Goal: Book appointment/travel/reservation

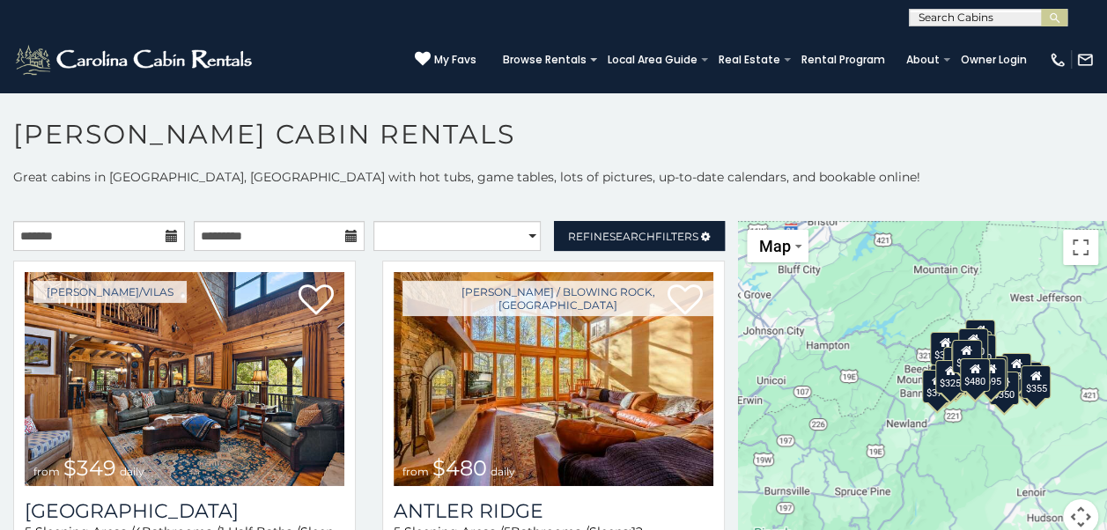
click at [166, 235] on icon at bounding box center [172, 236] width 12 height 12
click at [166, 240] on icon at bounding box center [172, 236] width 12 height 12
click at [167, 234] on icon at bounding box center [172, 236] width 12 height 12
click at [97, 245] on input "text" at bounding box center [99, 236] width 172 height 30
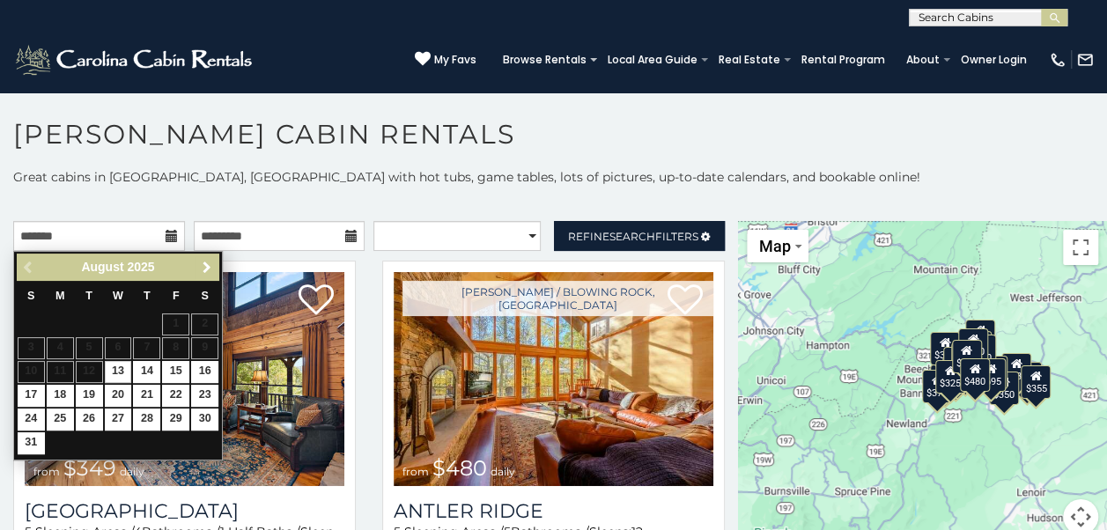
click at [203, 269] on span "Next" at bounding box center [207, 268] width 14 height 14
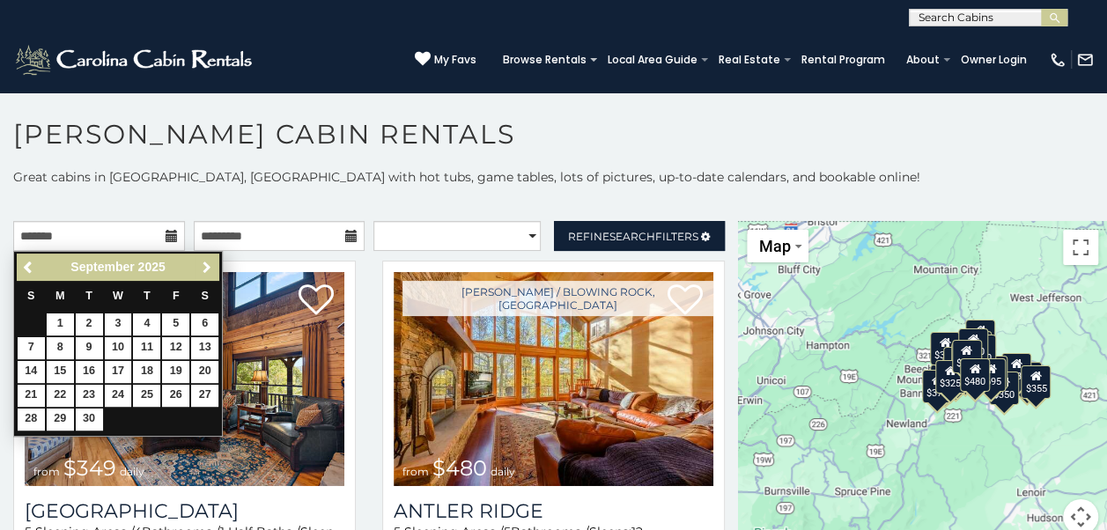
click at [203, 269] on span "Next" at bounding box center [207, 268] width 14 height 14
click at [203, 266] on span "Next" at bounding box center [207, 268] width 14 height 14
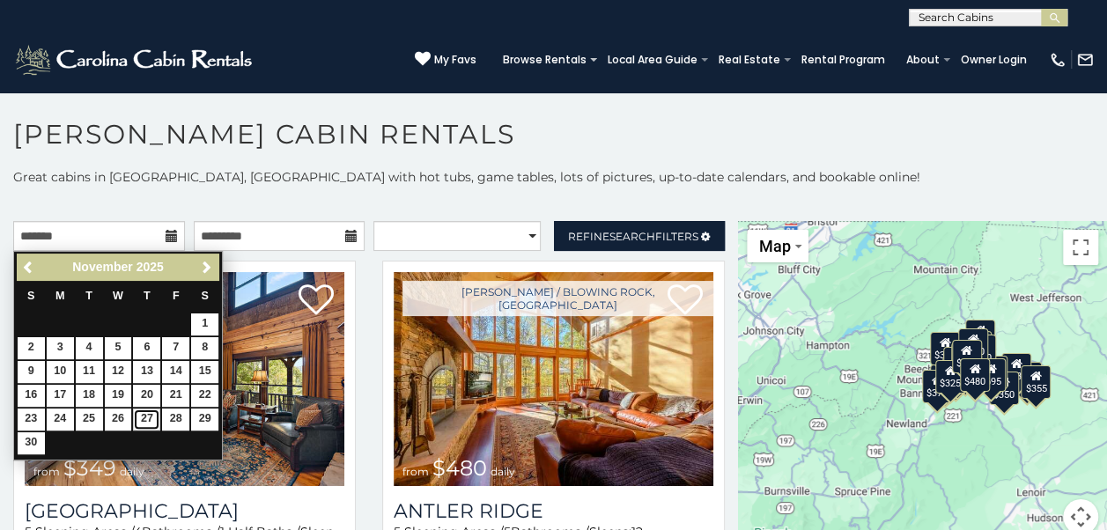
click at [145, 415] on link "27" at bounding box center [146, 420] width 27 height 22
type input "**********"
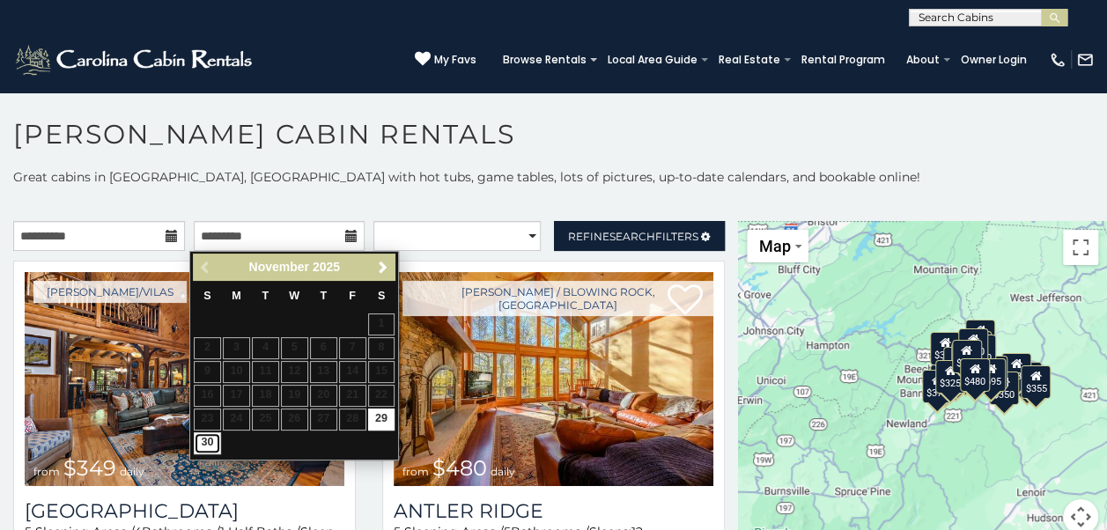
click at [205, 439] on link "30" at bounding box center [207, 443] width 27 height 22
type input "**********"
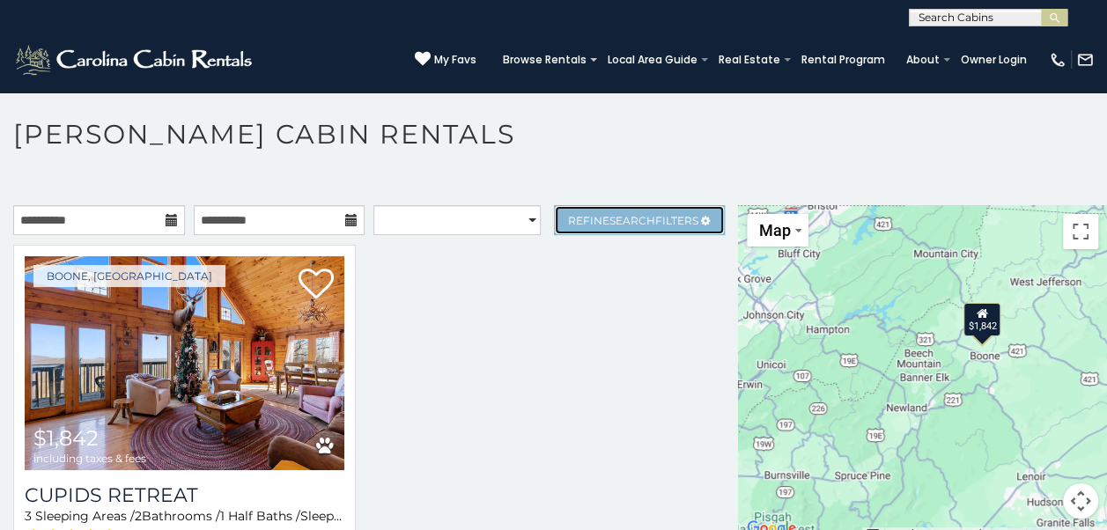
click at [624, 228] on link "Refine Search Filters" at bounding box center [640, 220] width 172 height 30
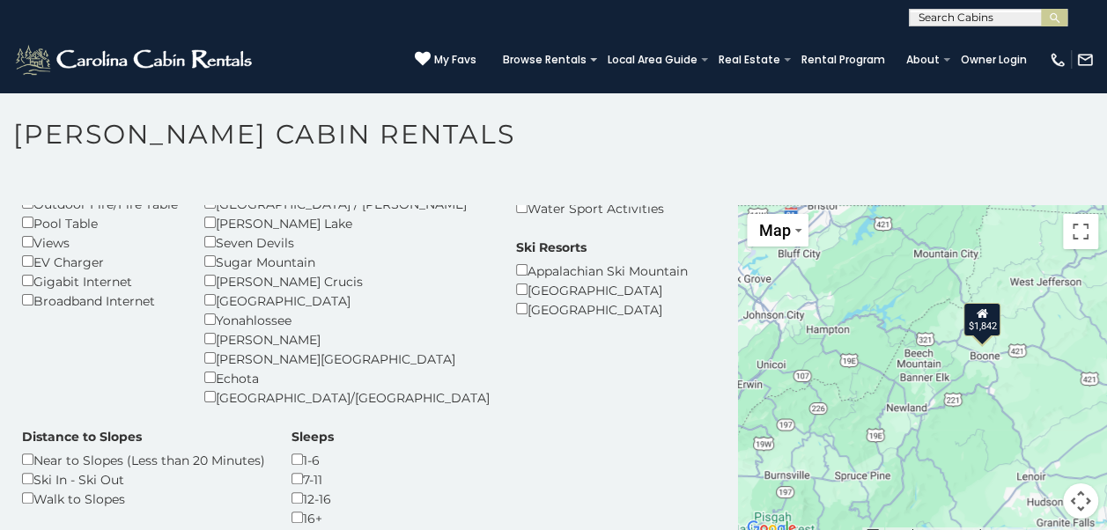
scroll to position [264, 0]
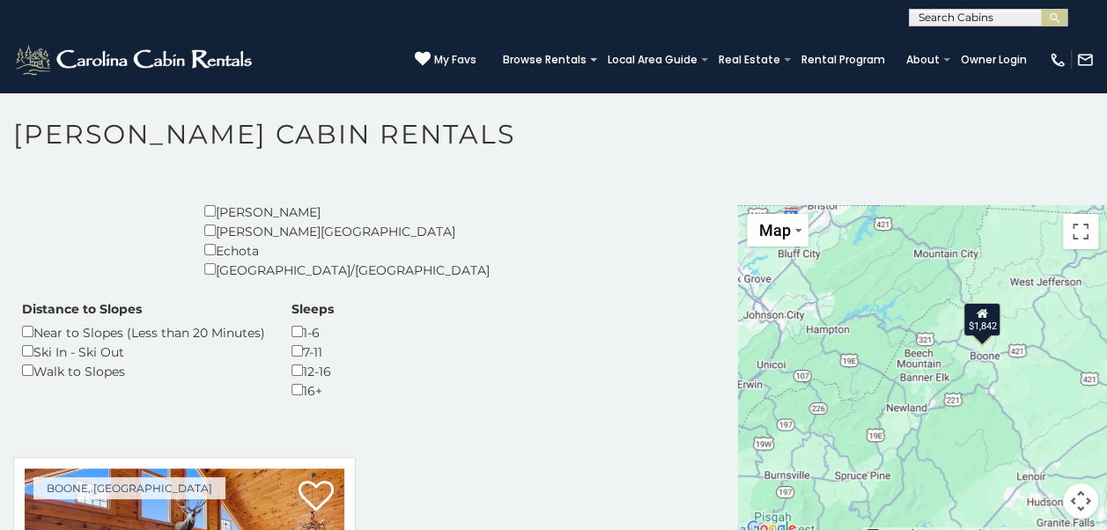
scroll to position [440, 0]
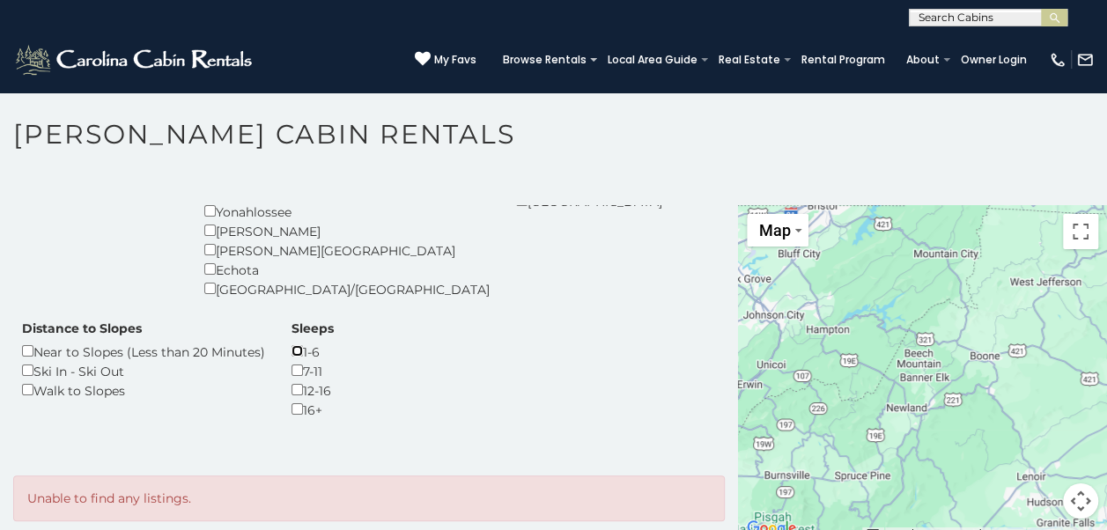
scroll to position [417, 0]
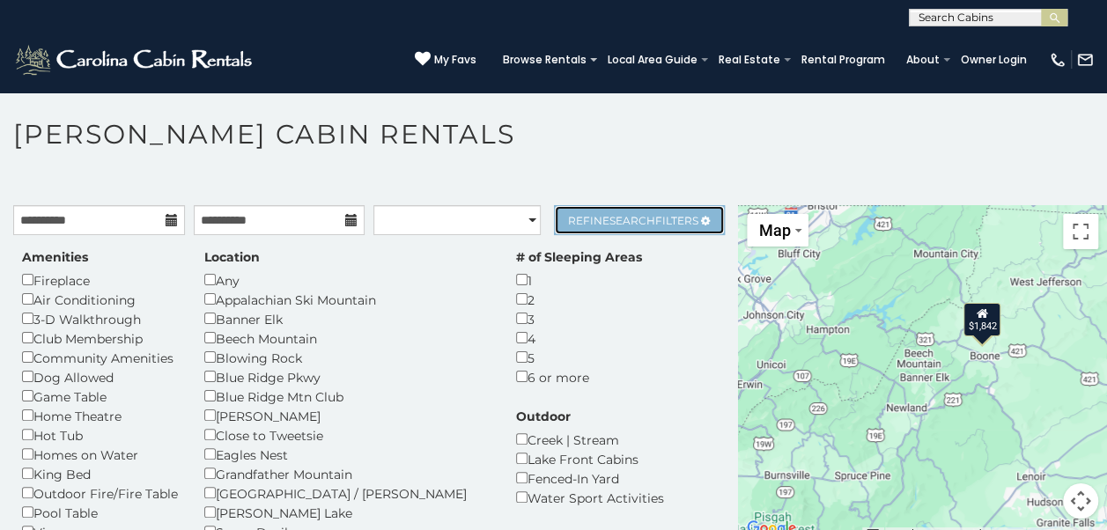
click at [613, 227] on link "Refine Search Filters" at bounding box center [640, 220] width 172 height 30
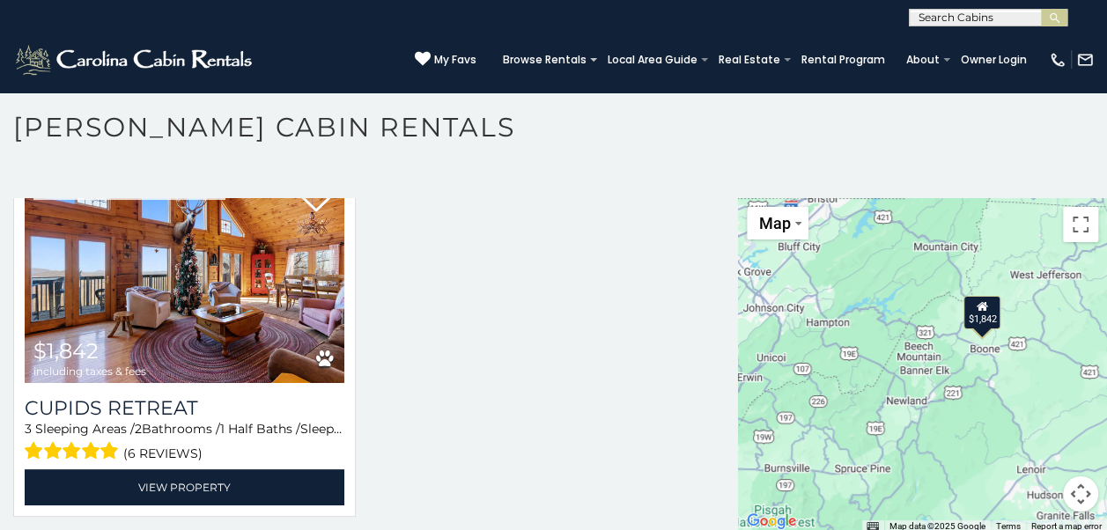
scroll to position [9, 0]
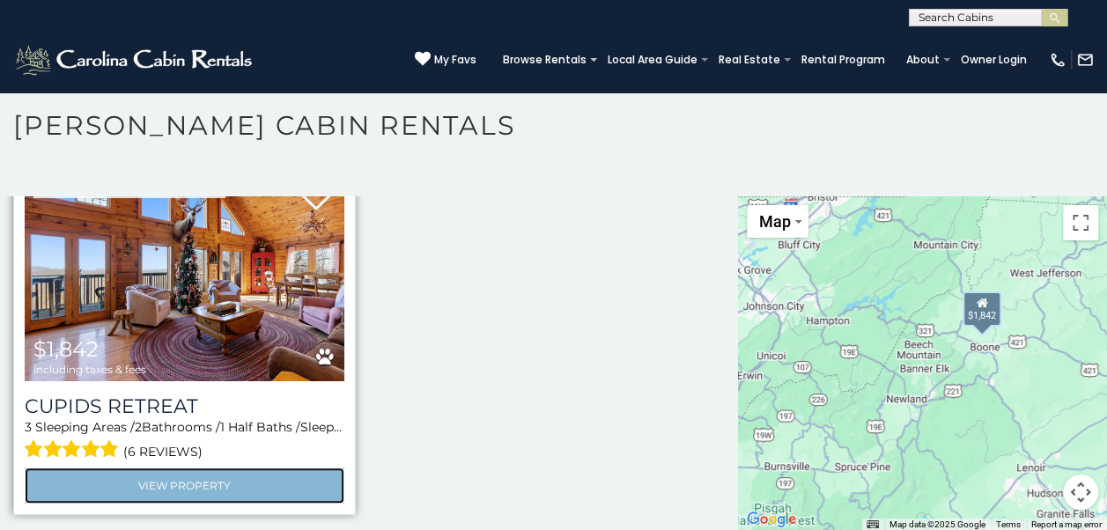
click at [210, 476] on link "View Property" at bounding box center [185, 486] width 320 height 36
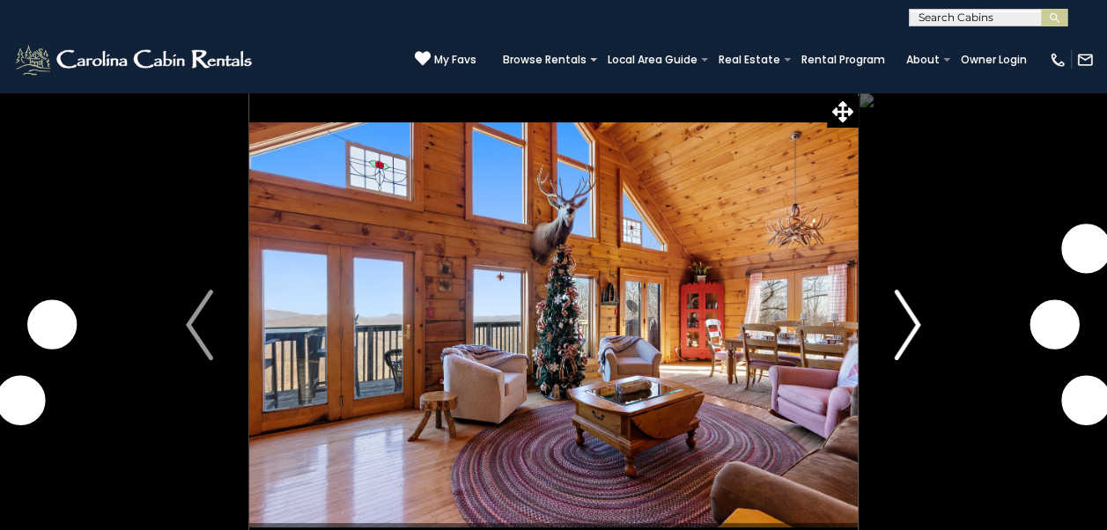
click at [904, 349] on img "Next" at bounding box center [907, 325] width 26 height 70
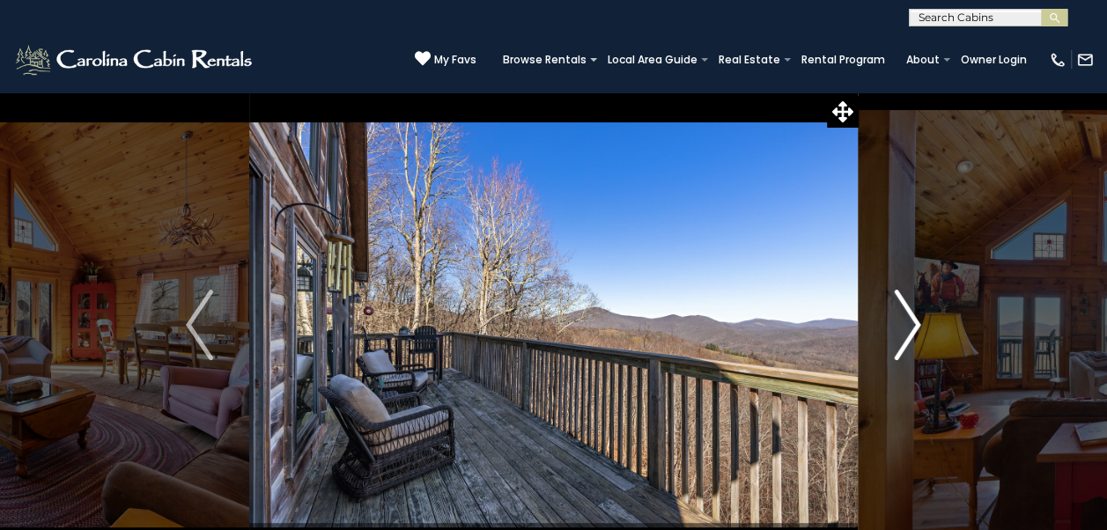
click at [903, 349] on img "Next" at bounding box center [907, 325] width 26 height 70
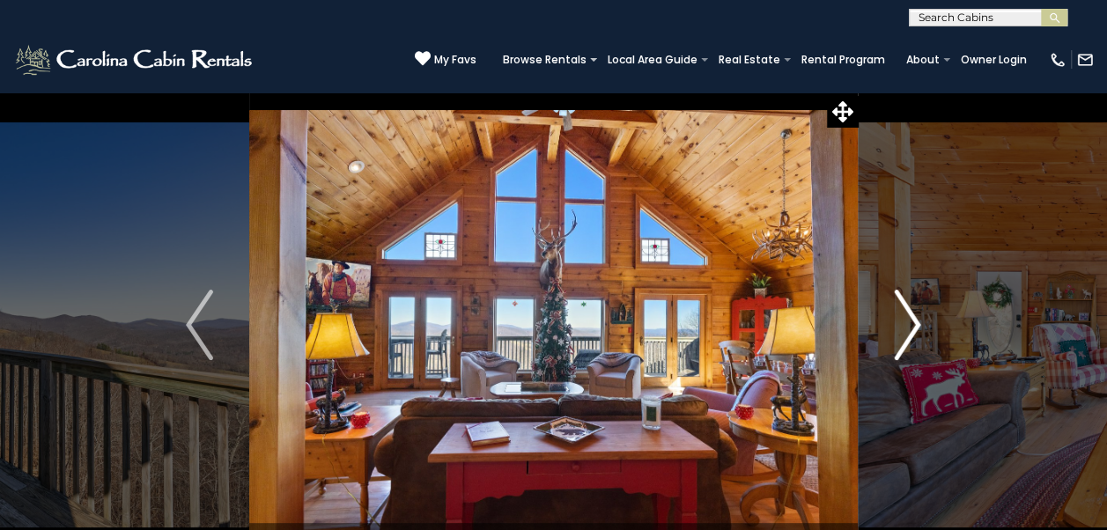
click at [907, 336] on img "Next" at bounding box center [907, 325] width 26 height 70
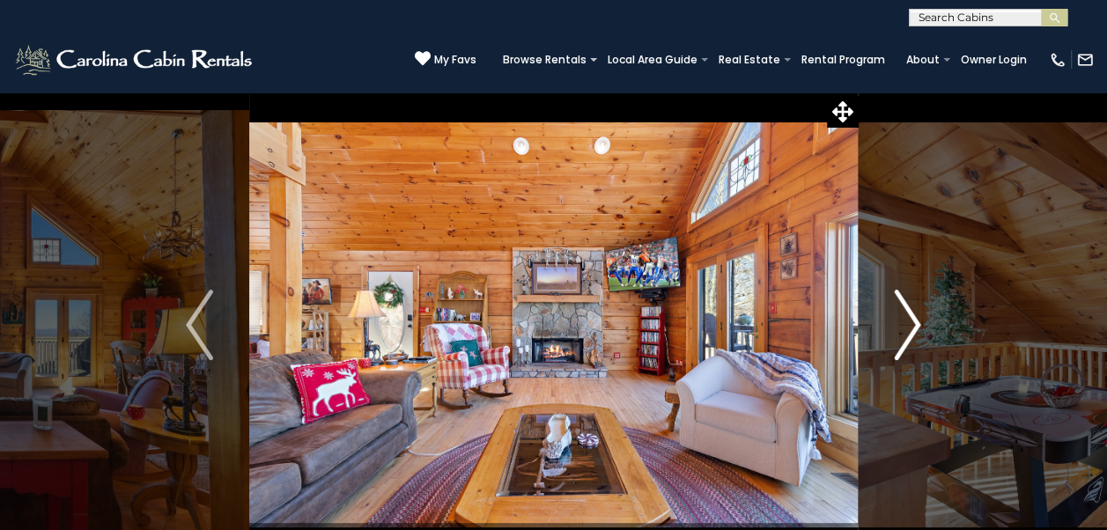
click at [907, 335] on img "Next" at bounding box center [907, 325] width 26 height 70
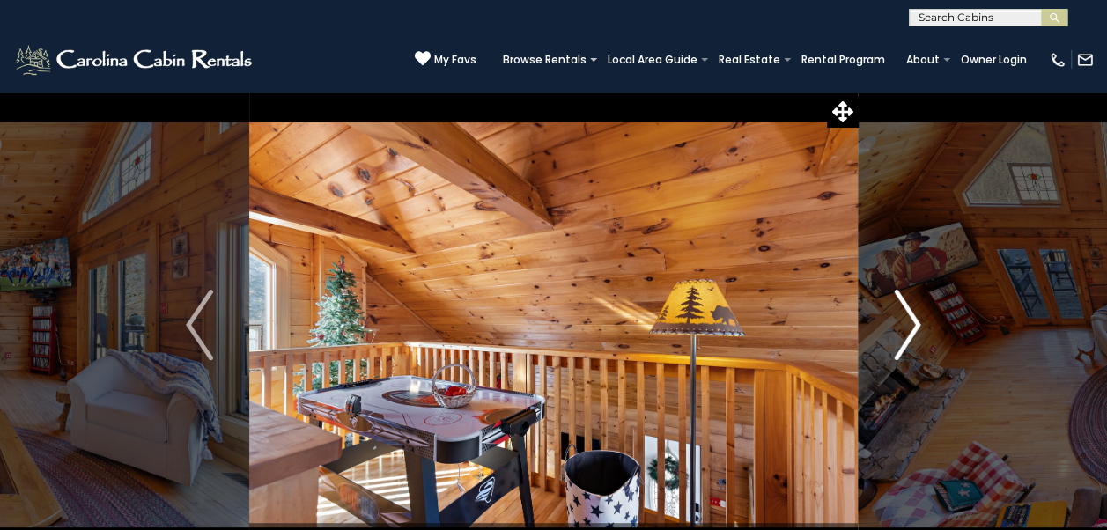
click at [905, 339] on img "Next" at bounding box center [907, 325] width 26 height 70
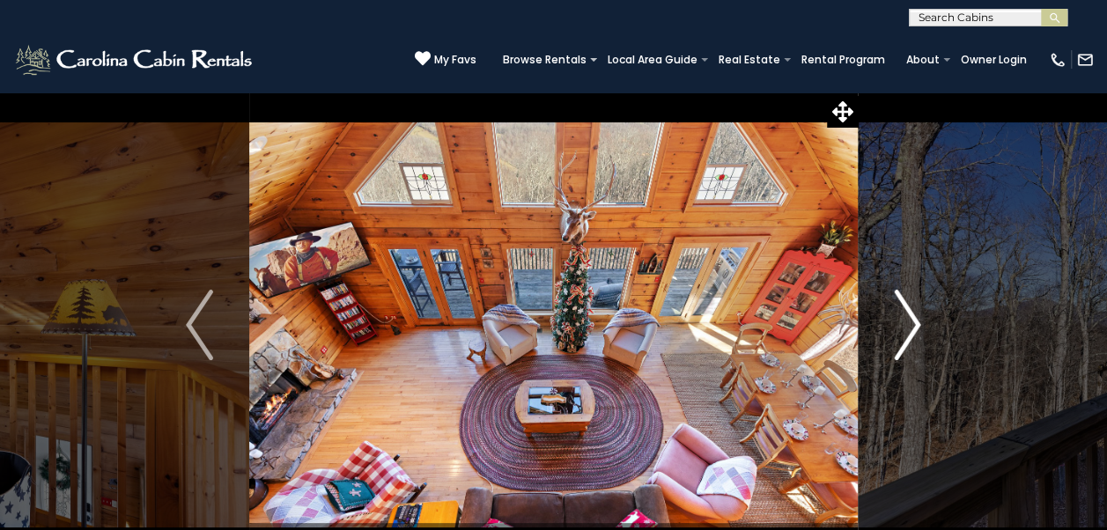
click at [902, 333] on img "Next" at bounding box center [907, 325] width 26 height 70
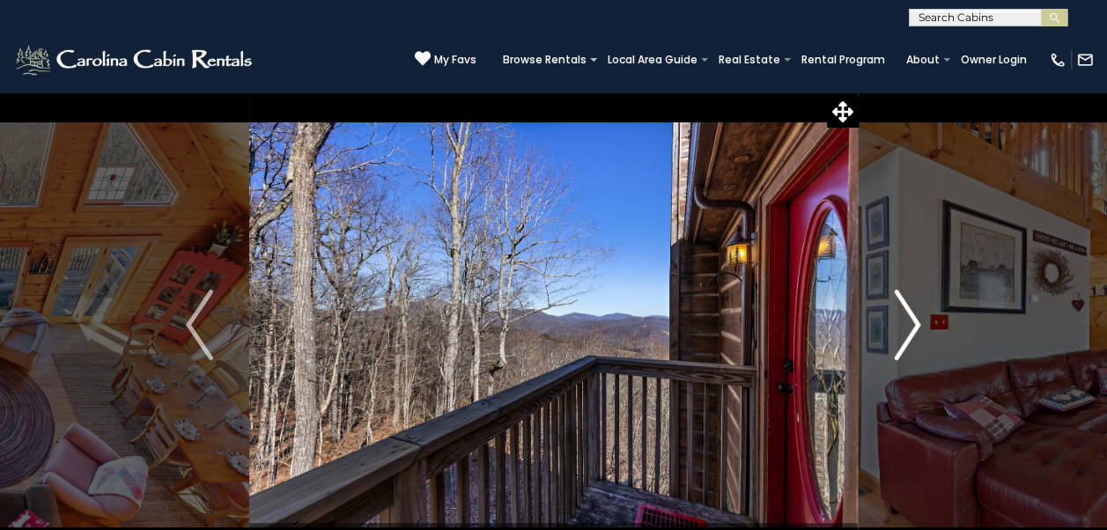
click at [907, 331] on img "Next" at bounding box center [907, 325] width 26 height 70
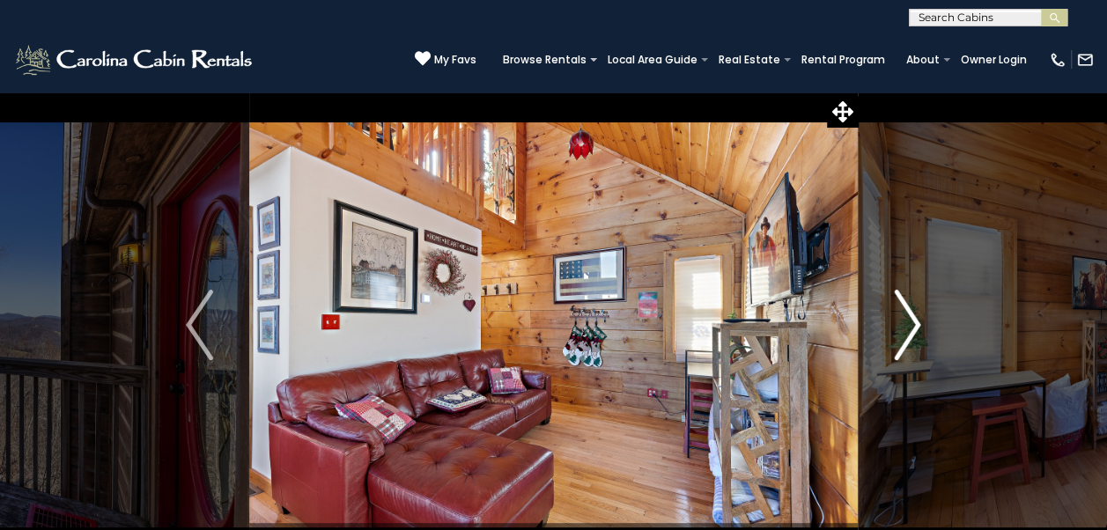
click at [907, 333] on img "Next" at bounding box center [907, 325] width 26 height 70
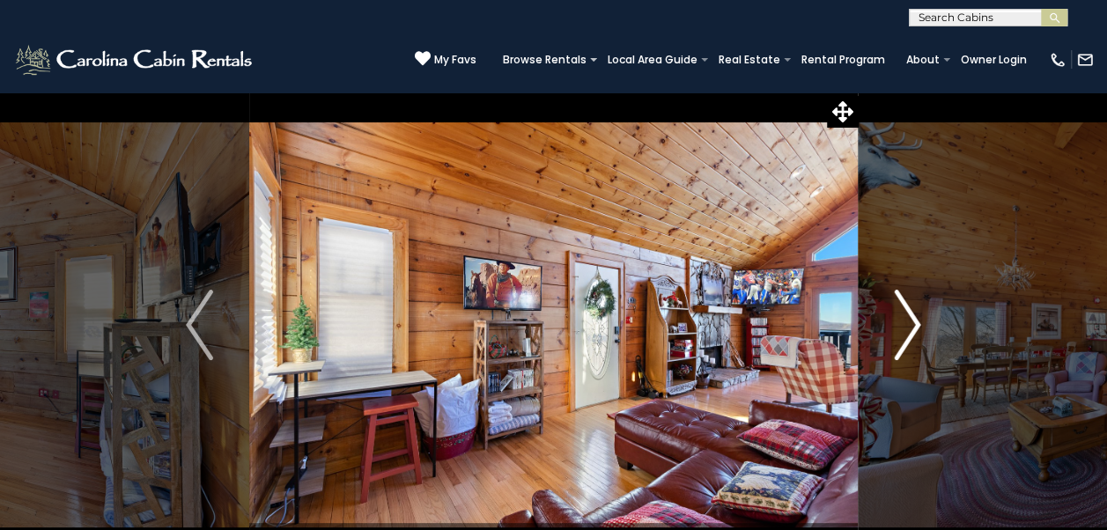
click at [907, 334] on img "Next" at bounding box center [907, 325] width 26 height 70
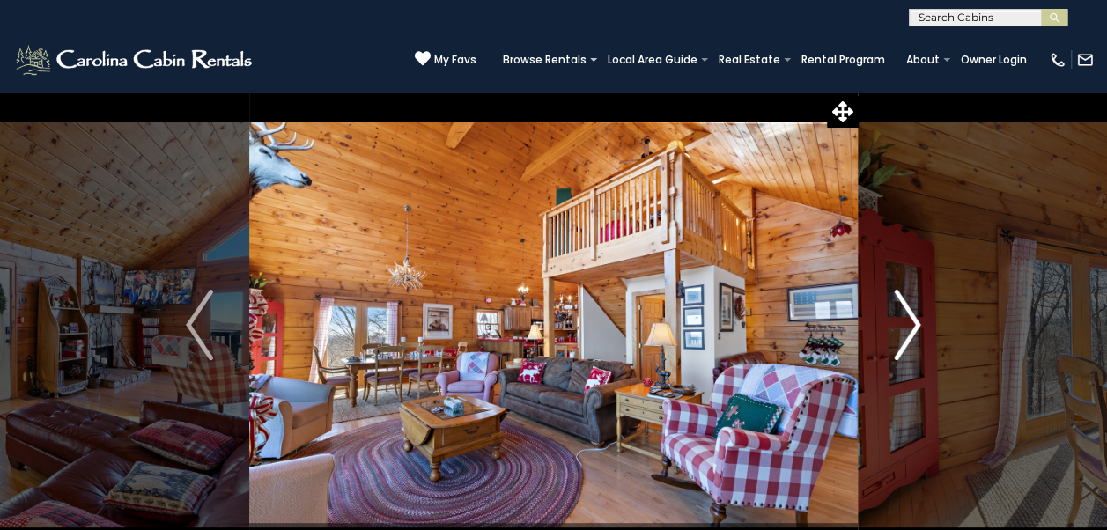
click at [907, 334] on img "Next" at bounding box center [907, 325] width 26 height 70
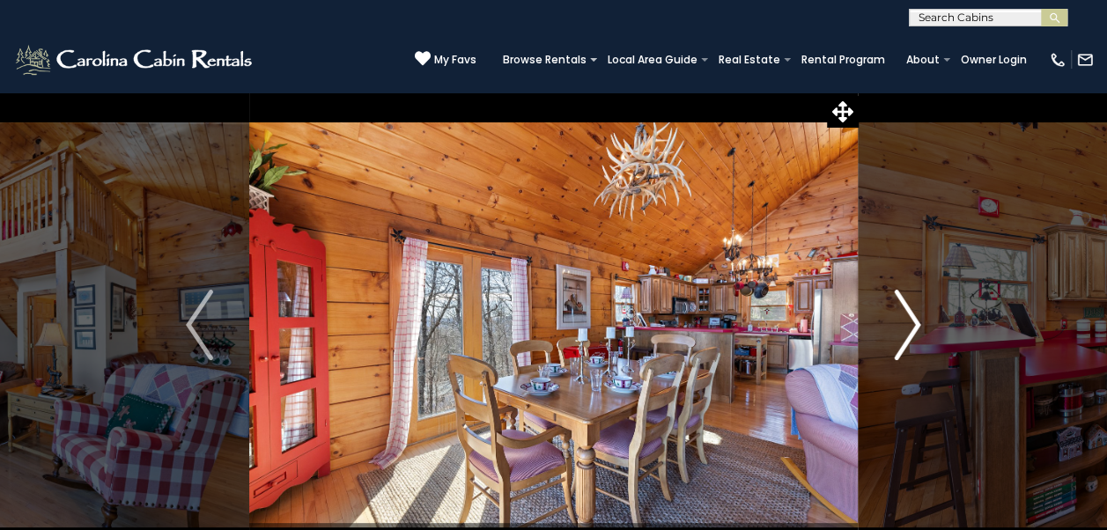
click at [904, 338] on img "Next" at bounding box center [907, 325] width 26 height 70
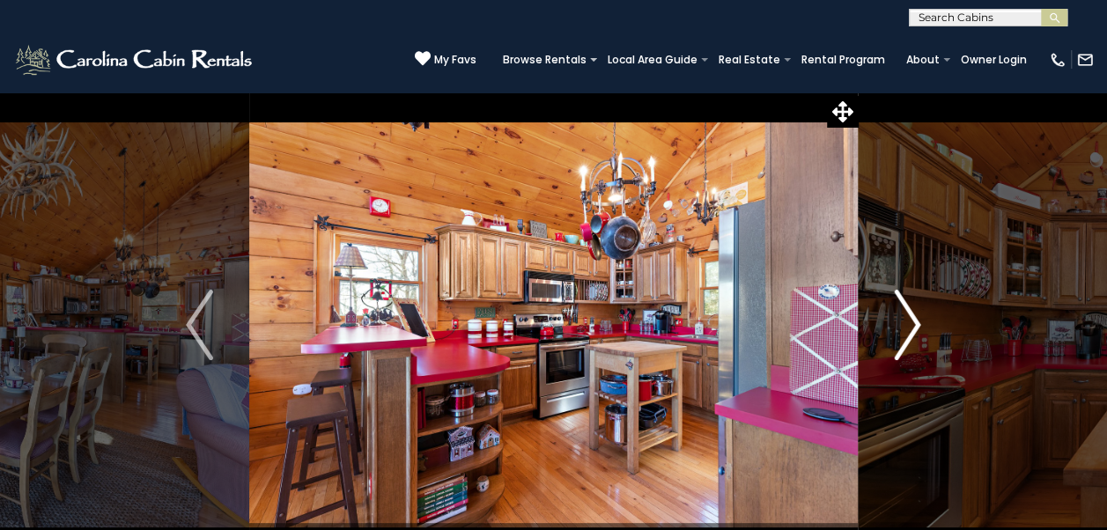
click at [904, 338] on img "Next" at bounding box center [907, 325] width 26 height 70
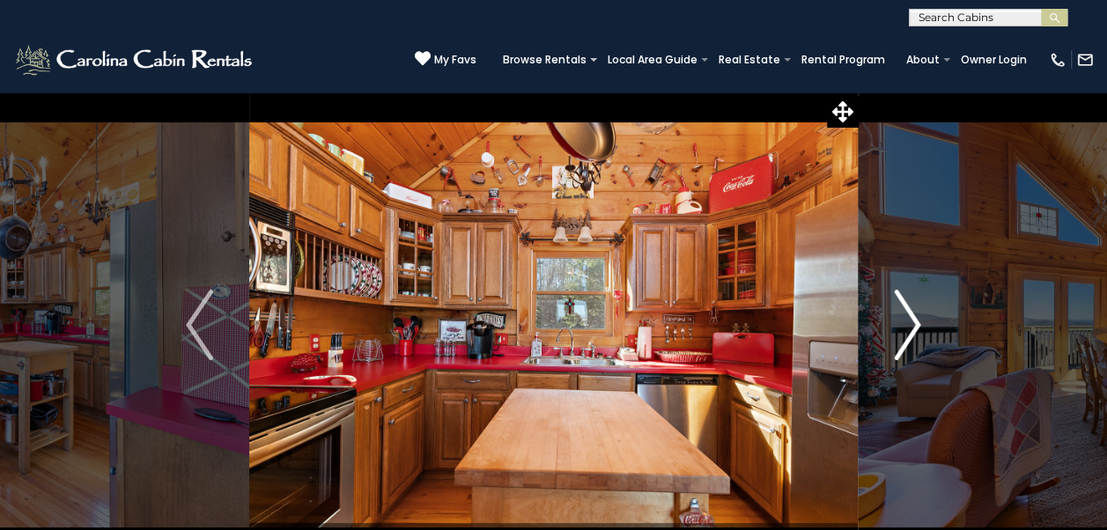
click at [904, 338] on img "Next" at bounding box center [907, 325] width 26 height 70
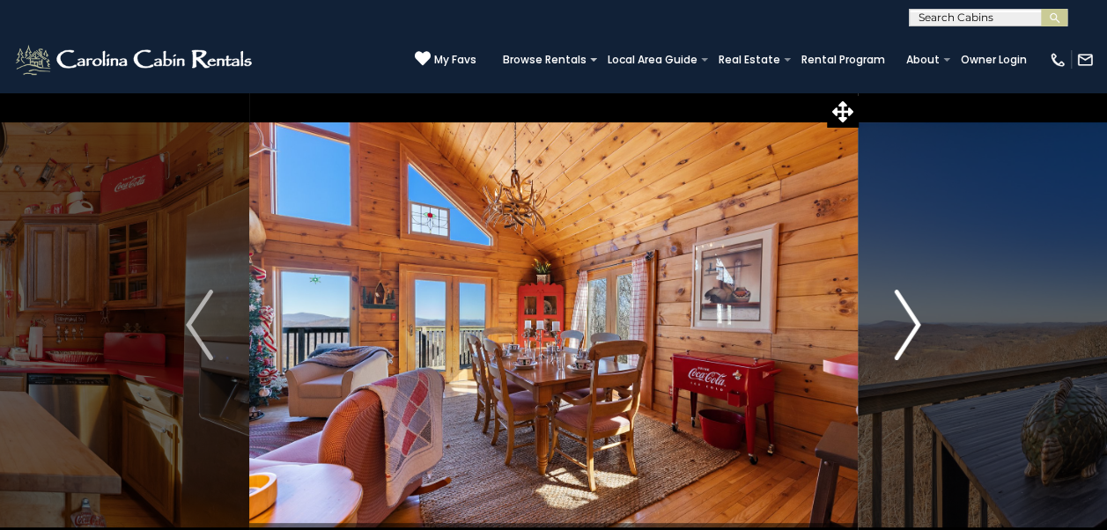
click at [904, 338] on img "Next" at bounding box center [907, 325] width 26 height 70
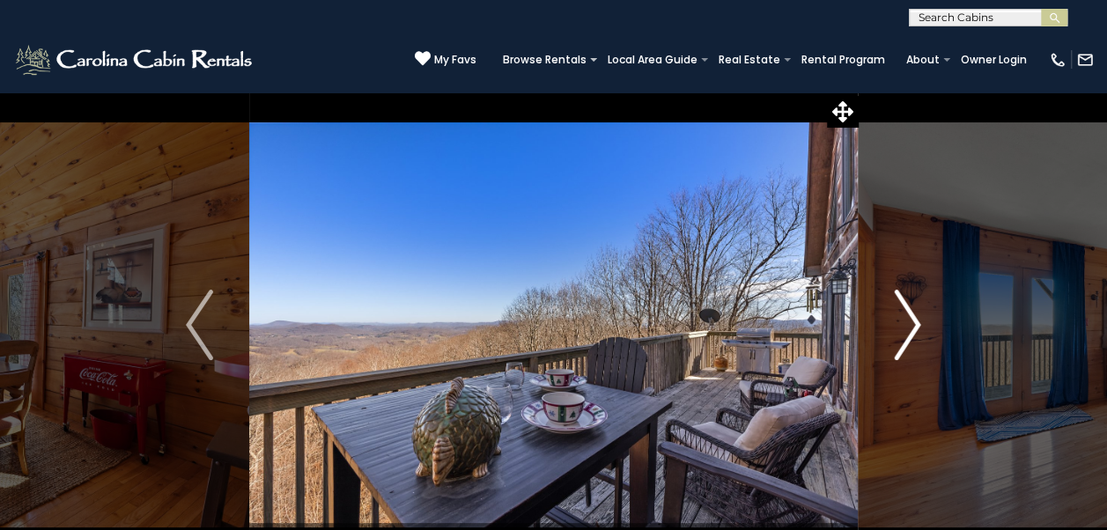
click at [904, 338] on img "Next" at bounding box center [907, 325] width 26 height 70
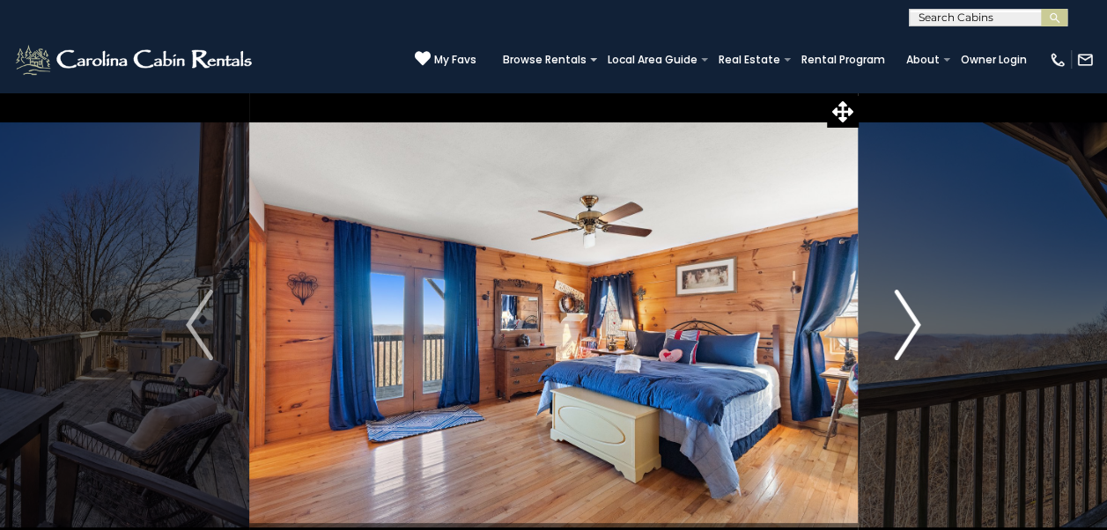
click at [904, 338] on img "Next" at bounding box center [907, 325] width 26 height 70
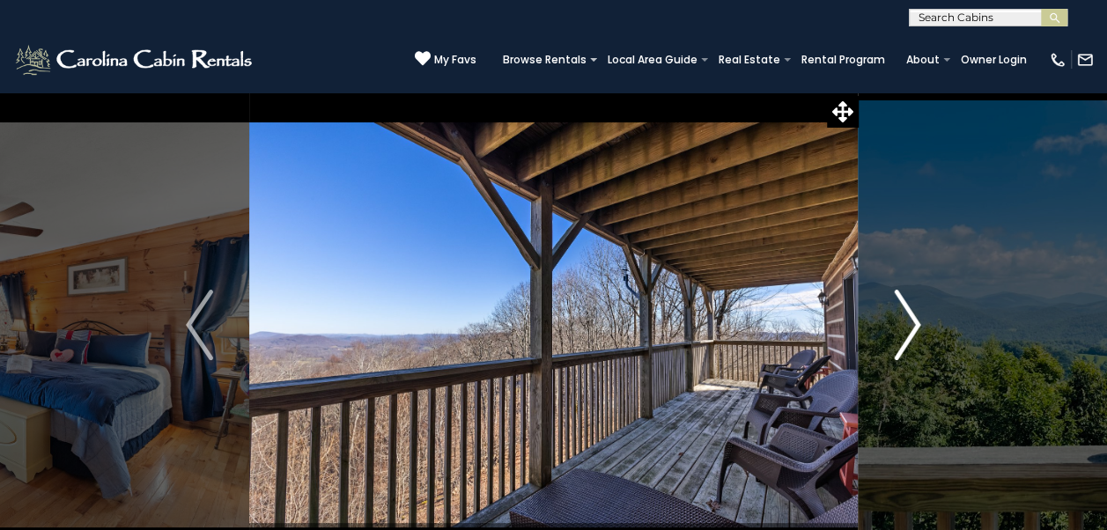
click at [904, 338] on img "Next" at bounding box center [907, 325] width 26 height 70
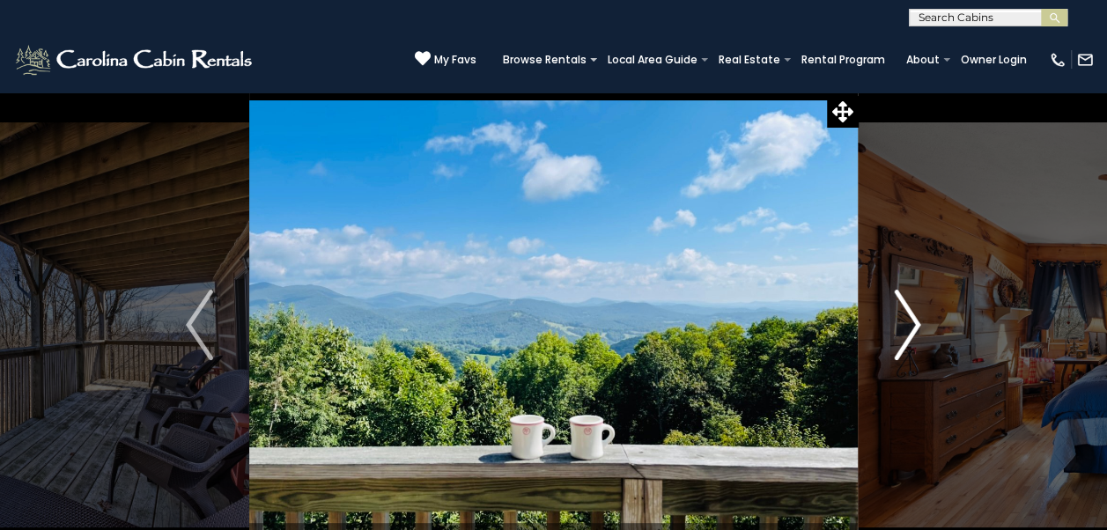
click at [904, 338] on img "Next" at bounding box center [907, 325] width 26 height 70
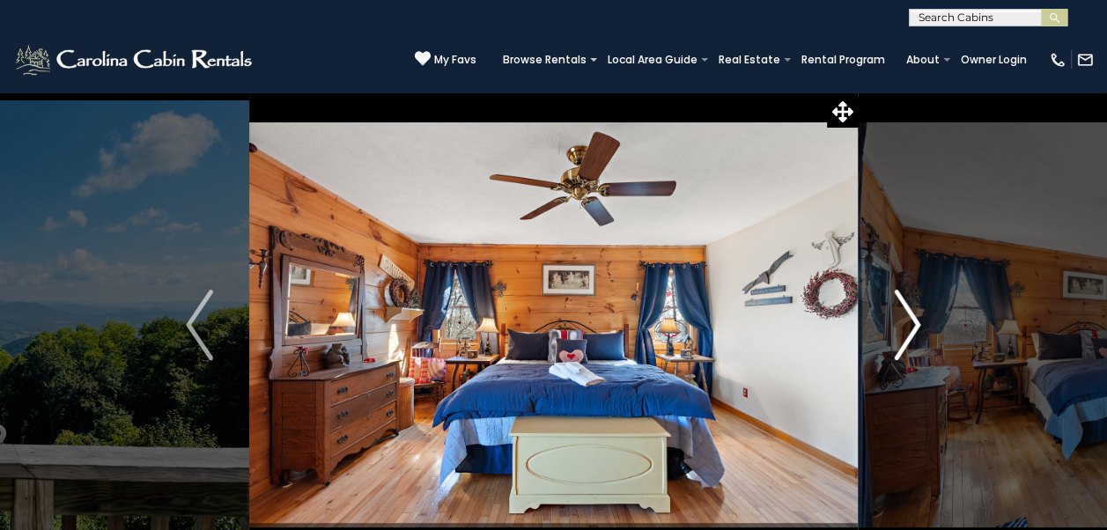
click at [904, 338] on img "Next" at bounding box center [907, 325] width 26 height 70
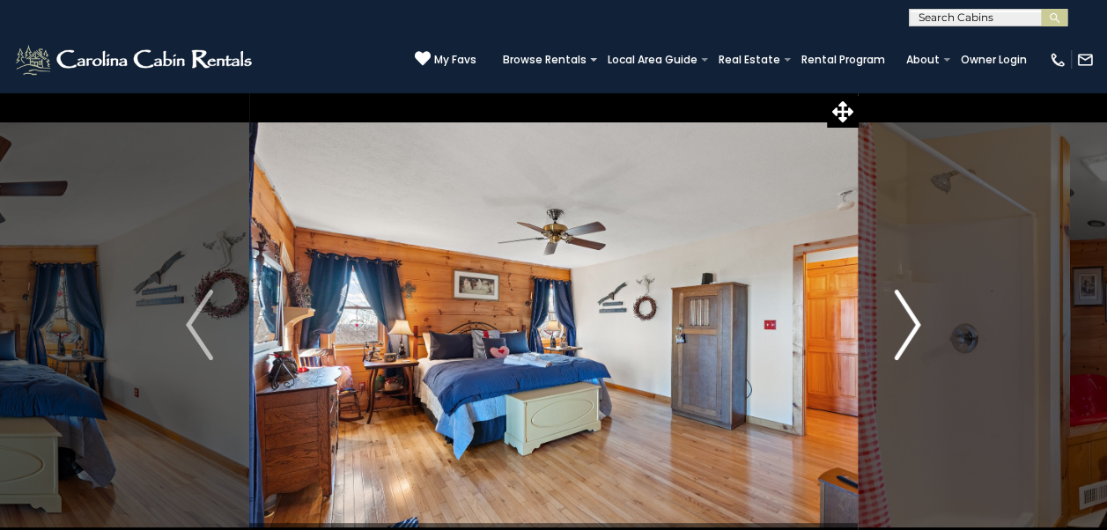
click at [904, 338] on img "Next" at bounding box center [907, 325] width 26 height 70
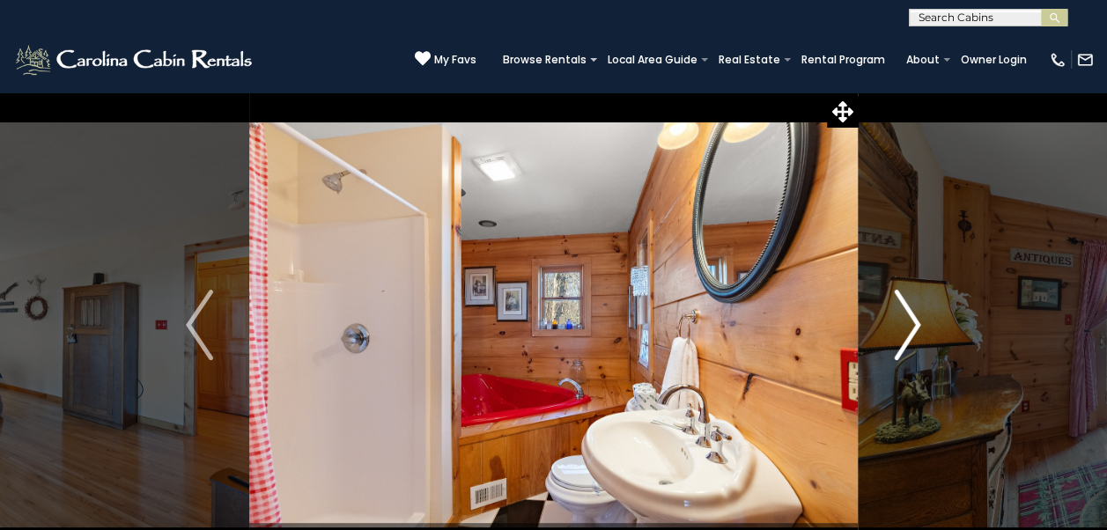
click at [904, 338] on img "Next" at bounding box center [907, 325] width 26 height 70
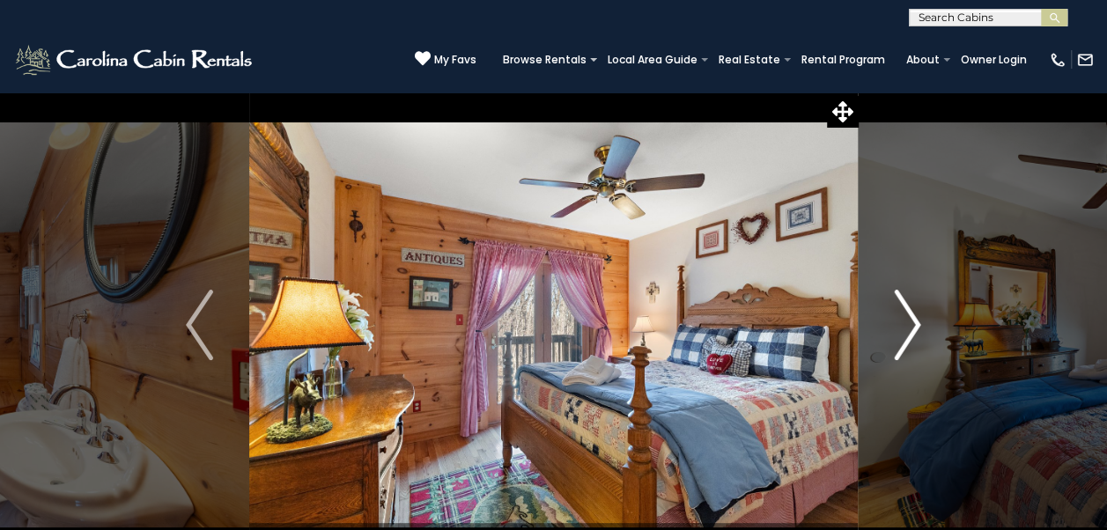
click at [904, 338] on img "Next" at bounding box center [907, 325] width 26 height 70
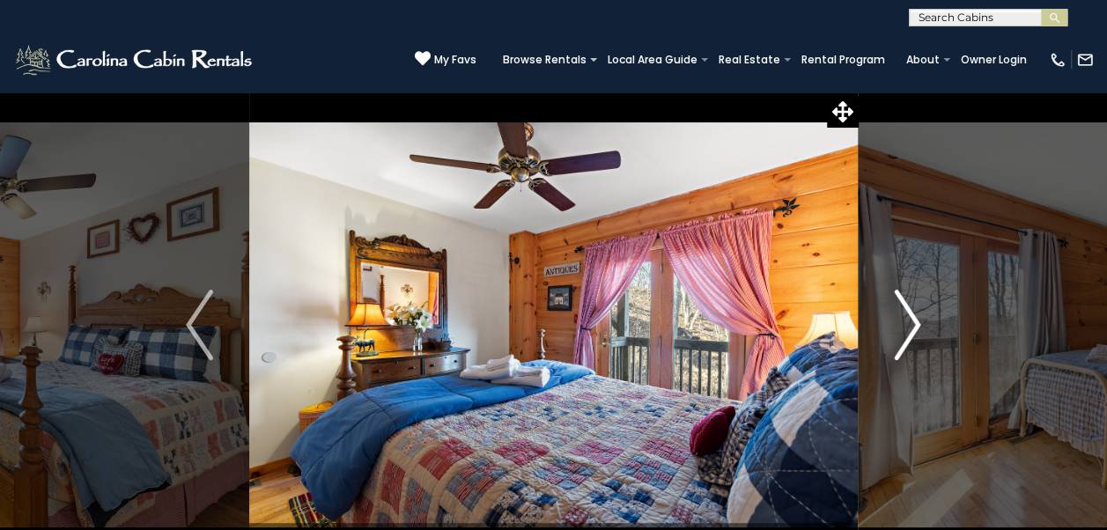
click at [904, 338] on img "Next" at bounding box center [907, 325] width 26 height 70
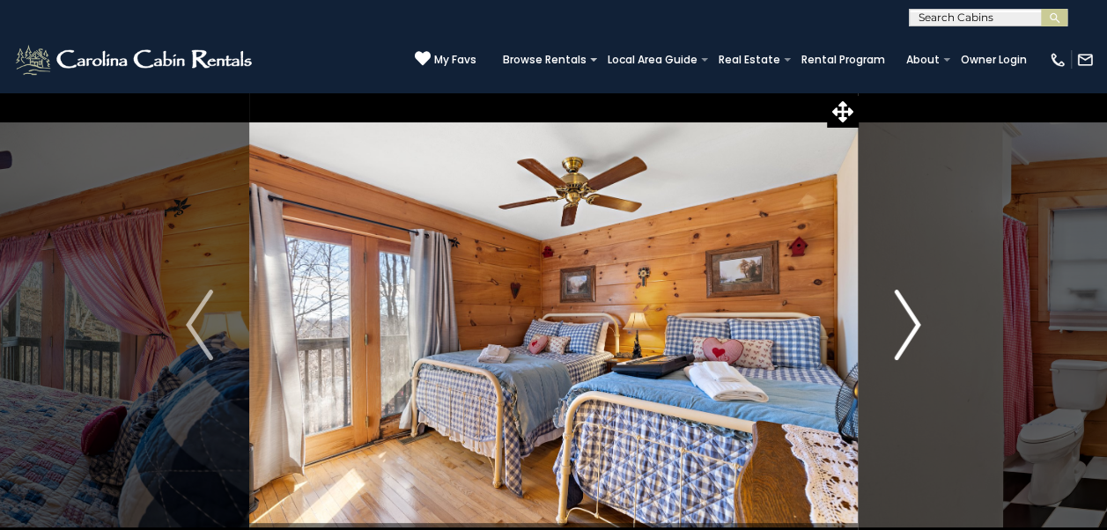
click at [904, 338] on img "Next" at bounding box center [907, 325] width 26 height 70
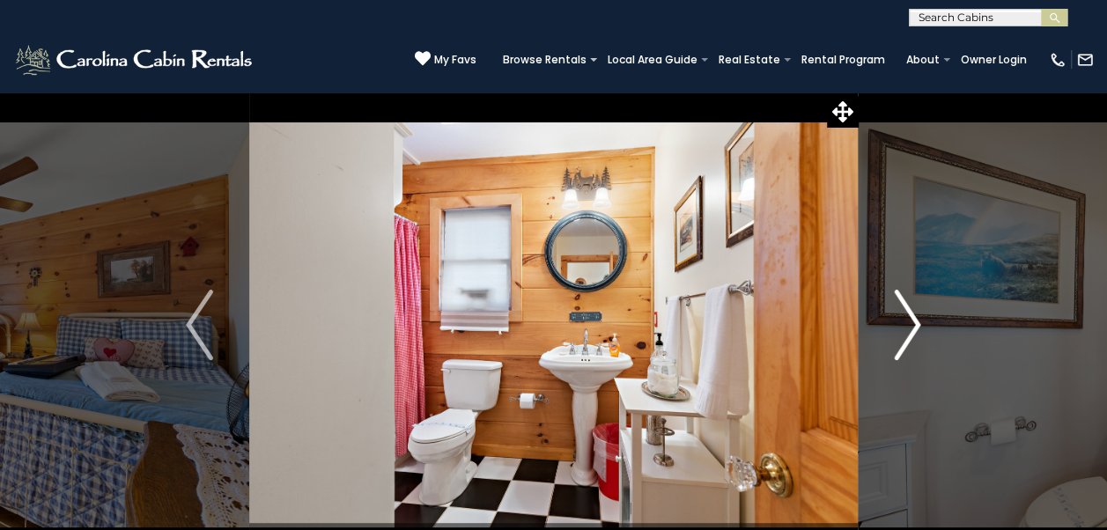
click at [904, 338] on img "Next" at bounding box center [907, 325] width 26 height 70
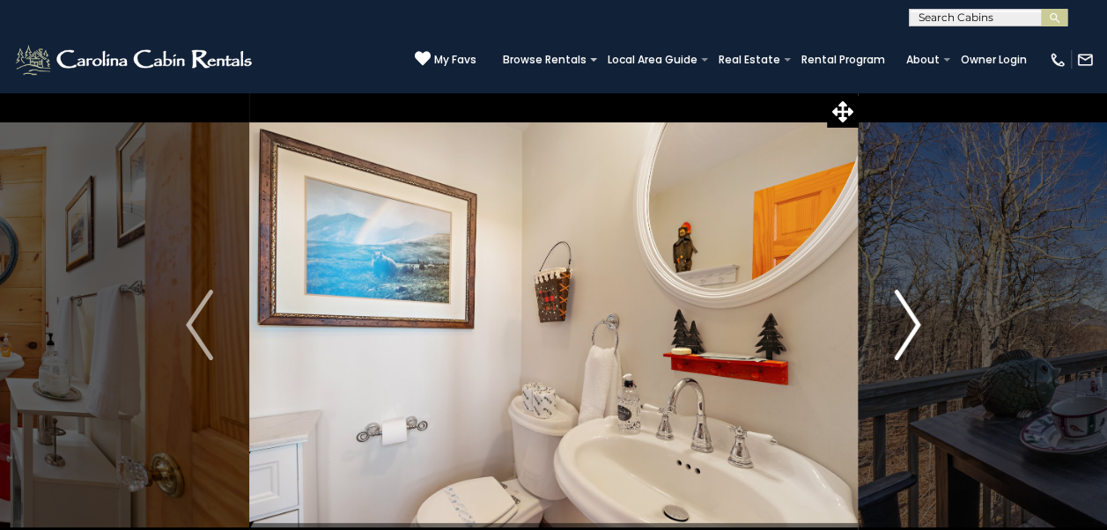
click at [910, 338] on img "Next" at bounding box center [907, 325] width 26 height 70
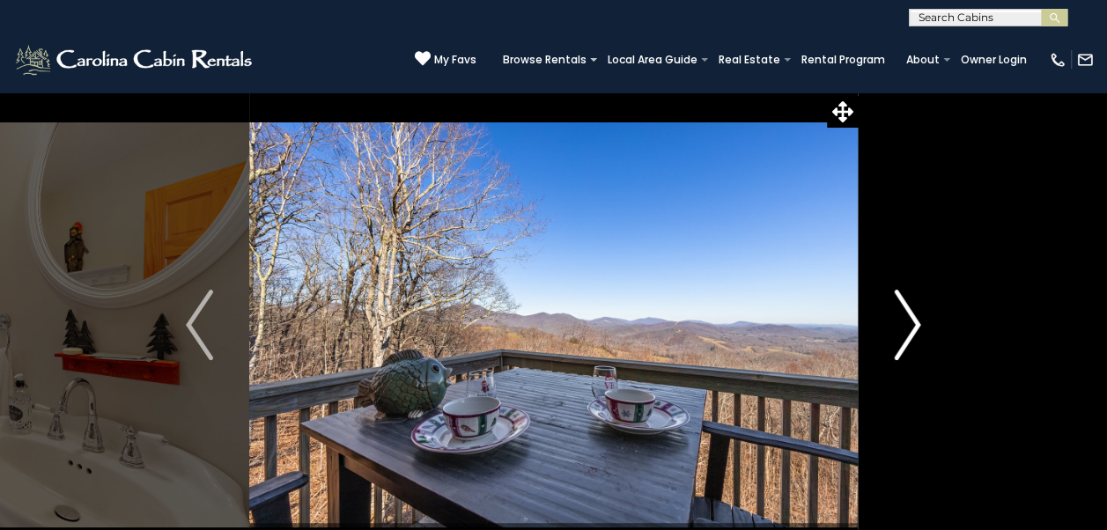
click at [909, 329] on img "Next" at bounding box center [907, 325] width 26 height 70
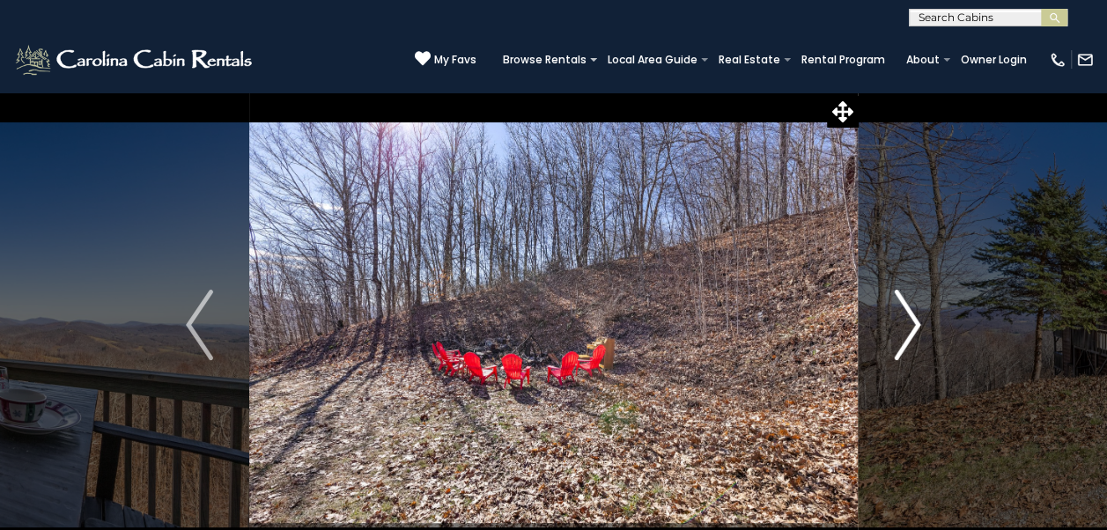
click at [909, 330] on img "Next" at bounding box center [907, 325] width 26 height 70
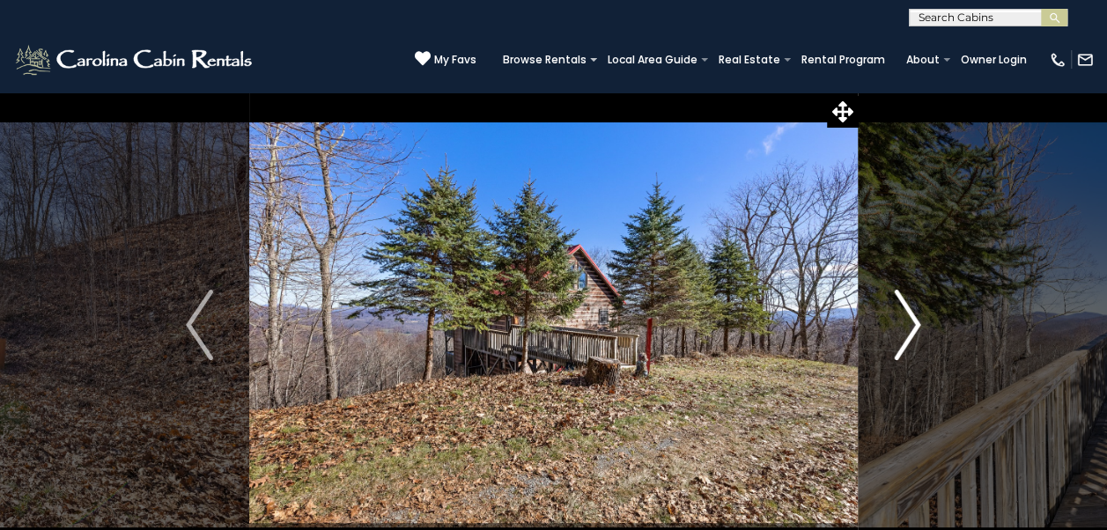
click at [909, 330] on img "Next" at bounding box center [907, 325] width 26 height 70
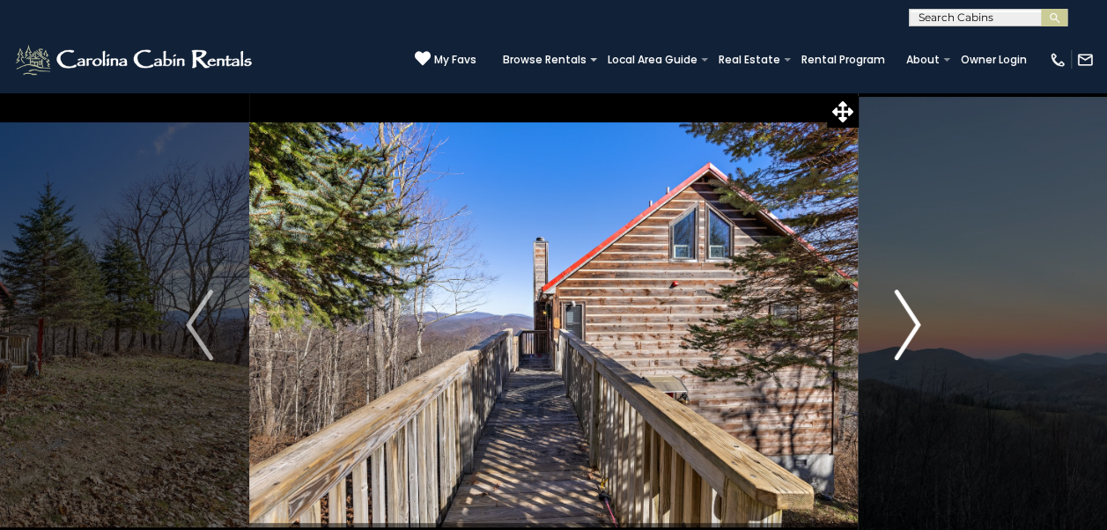
click at [909, 330] on img "Next" at bounding box center [907, 325] width 26 height 70
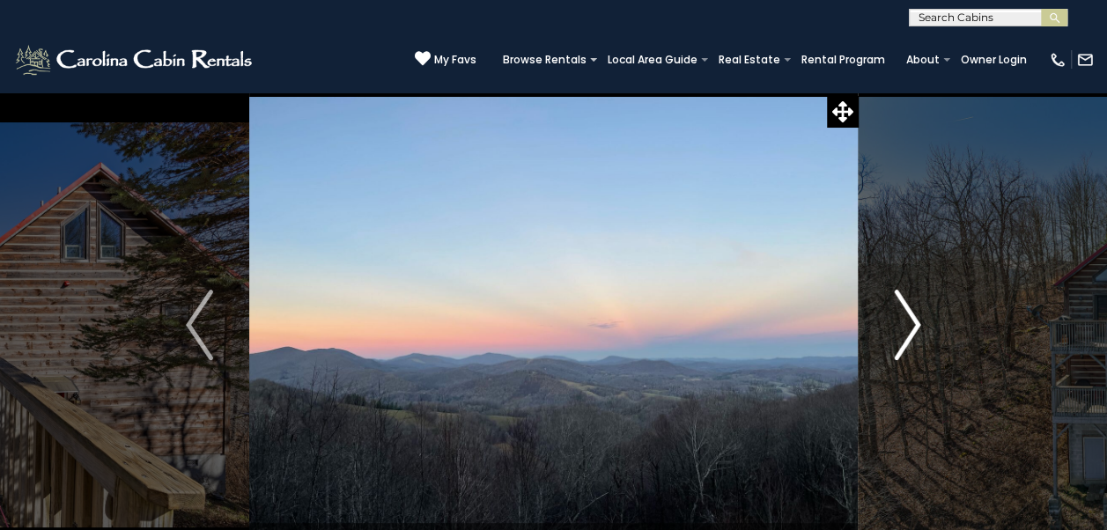
click at [909, 331] on img "Next" at bounding box center [907, 325] width 26 height 70
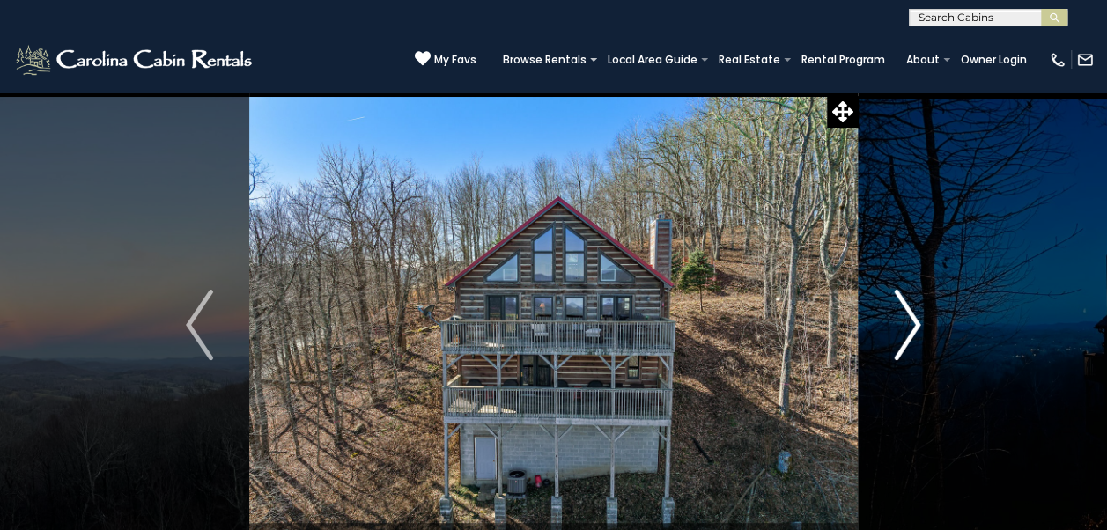
click at [907, 335] on img "Next" at bounding box center [907, 325] width 26 height 70
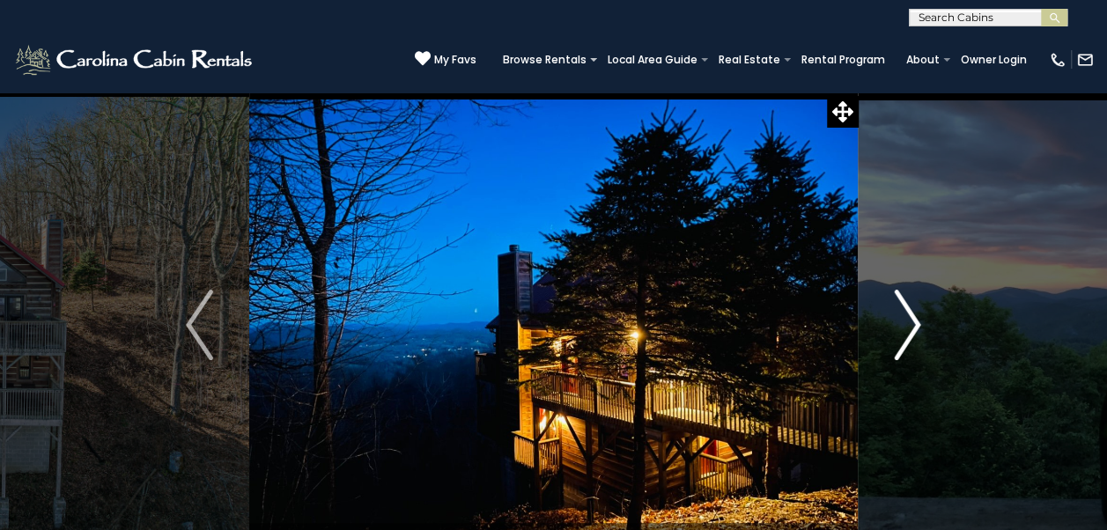
click at [907, 335] on img "Next" at bounding box center [907, 325] width 26 height 70
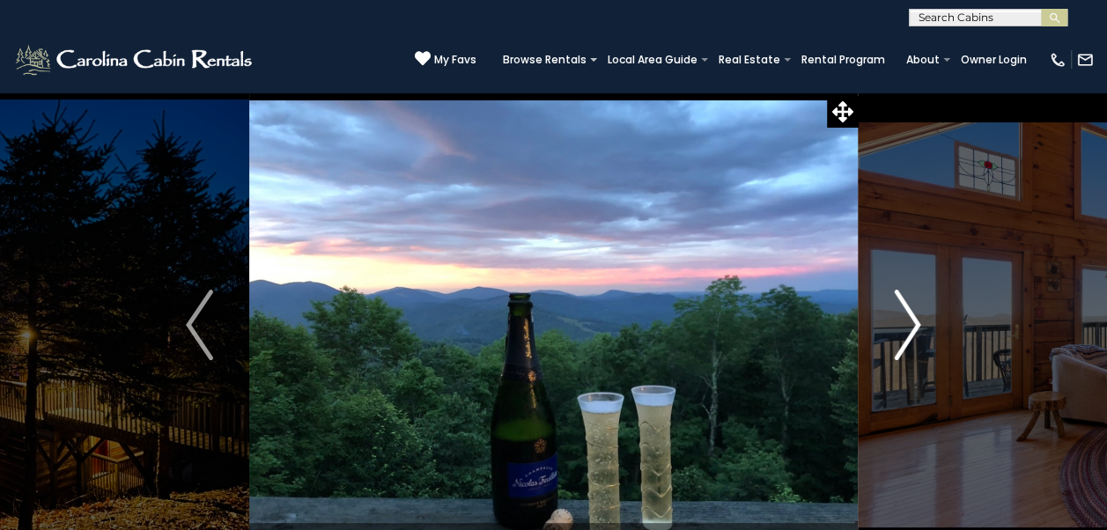
click at [903, 340] on img "Next" at bounding box center [907, 325] width 26 height 70
